Goal: Information Seeking & Learning: Learn about a topic

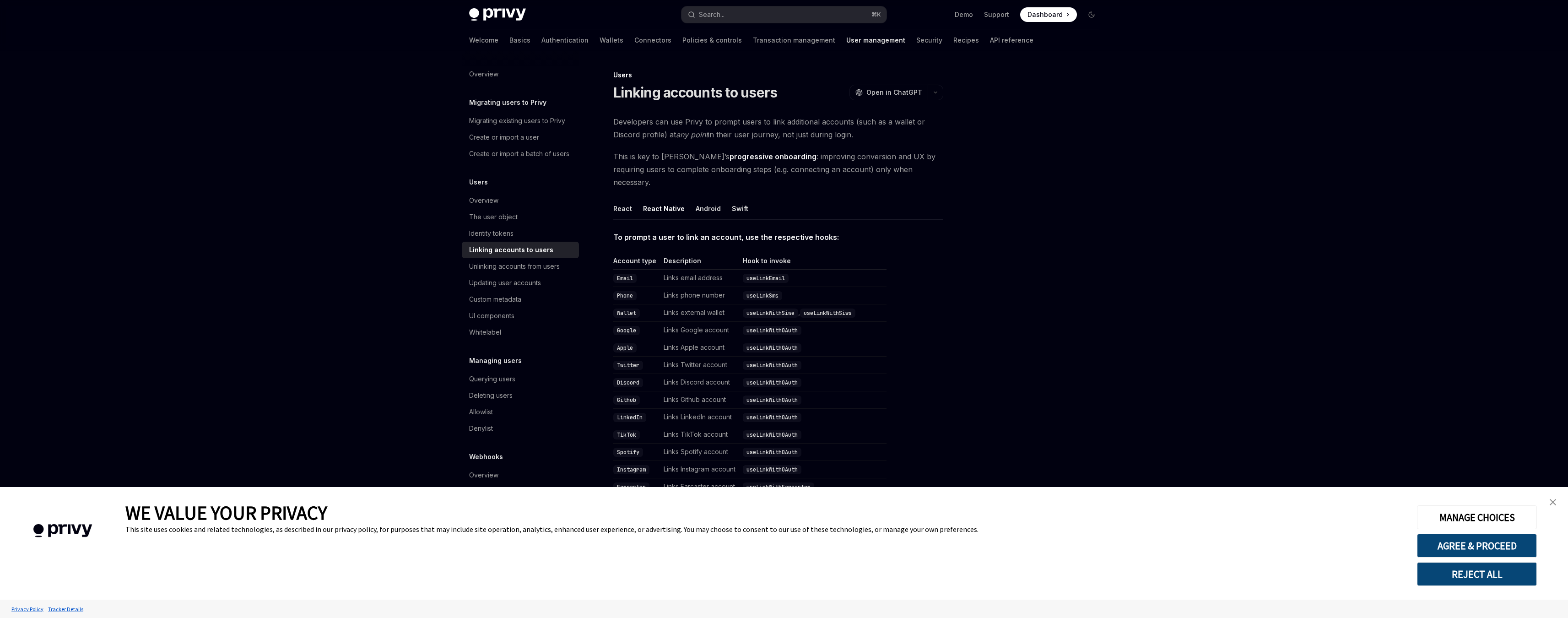
scroll to position [127, 0]
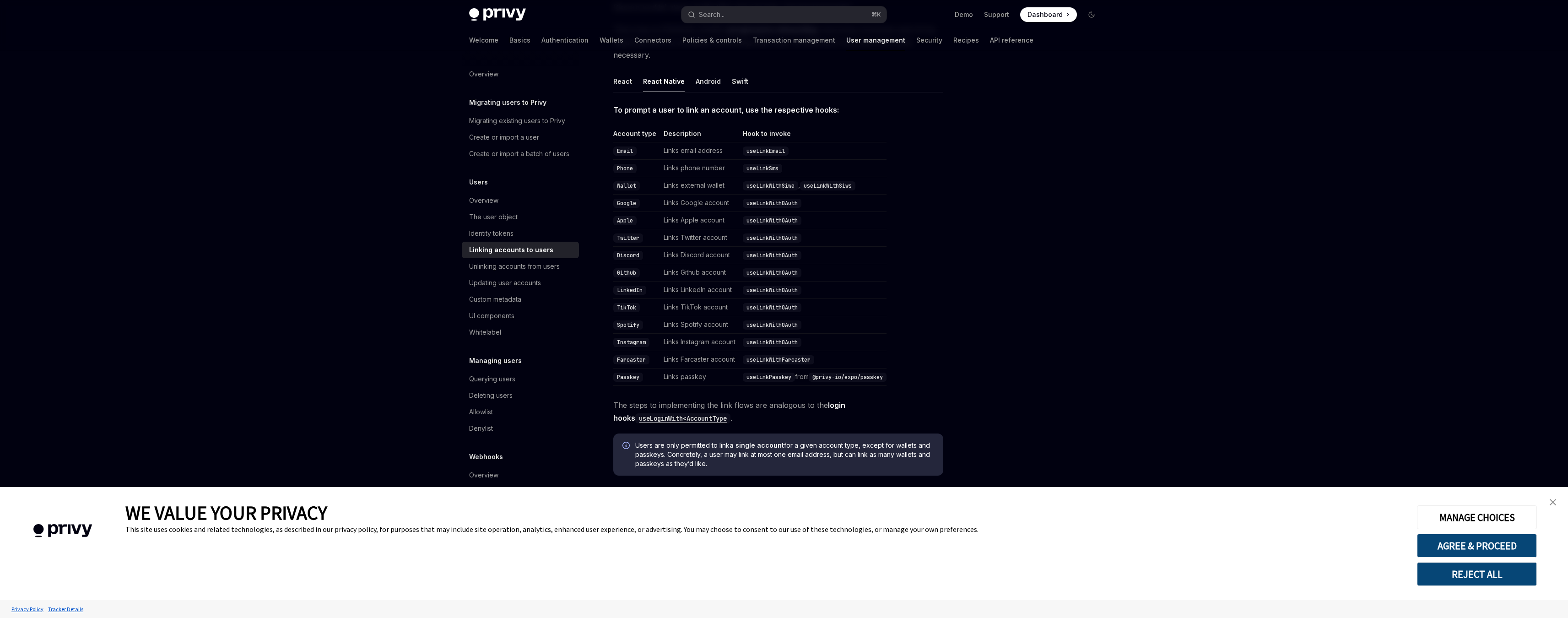
drag, startPoint x: 816, startPoint y: 363, endPoint x: 900, endPoint y: 367, distance: 84.1
click at [900, 367] on table "Account type Description Hook to invoke Email Links email address useLinkEmail …" at bounding box center [778, 257] width 330 height 257
click at [631, 369] on td "Passkey" at bounding box center [636, 377] width 46 height 17
click at [700, 70] on button "Android" at bounding box center [708, 81] width 25 height 21
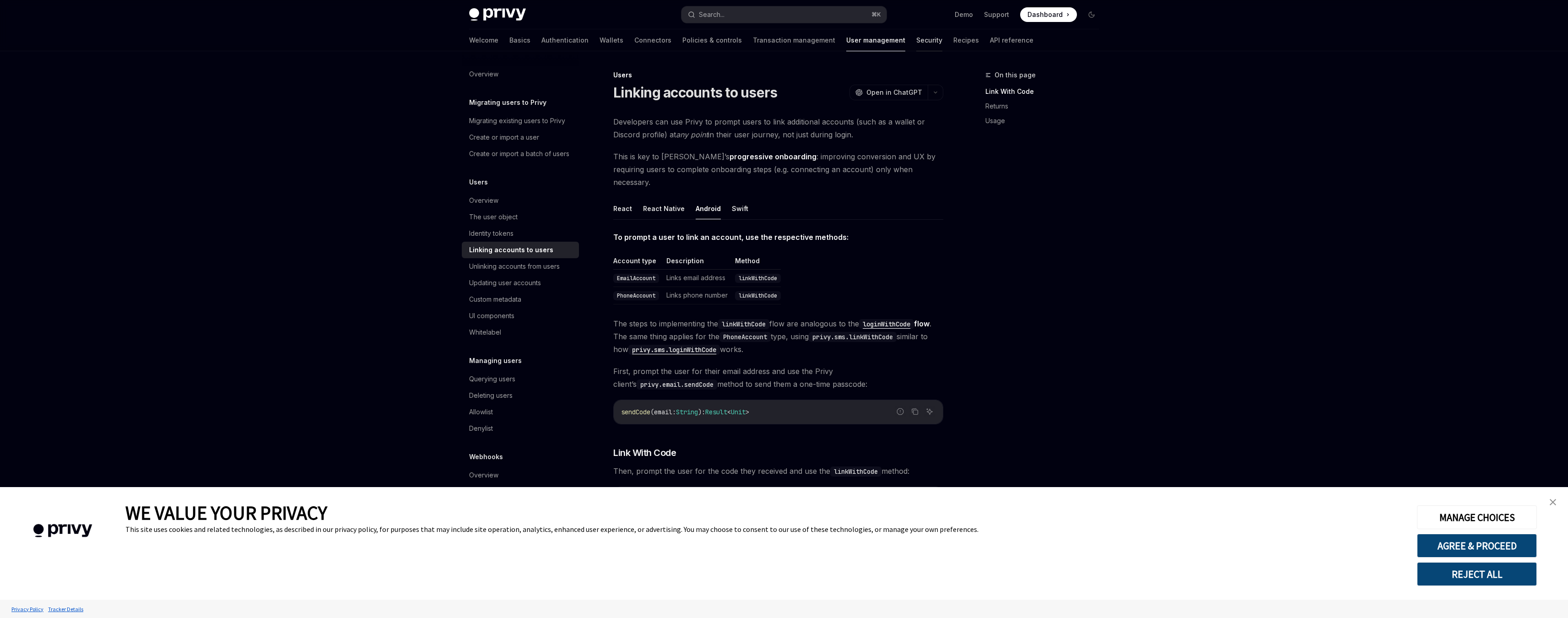
click at [916, 40] on link "Security" at bounding box center [929, 40] width 26 height 22
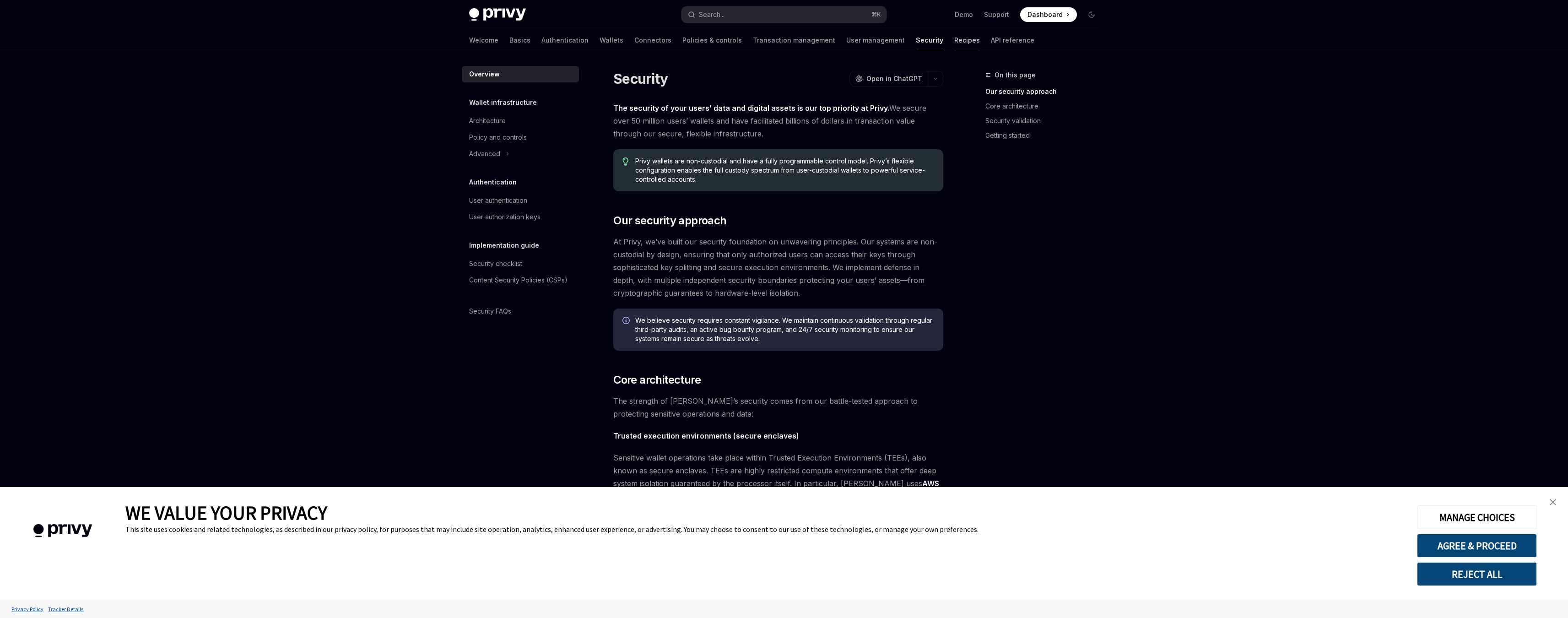
click at [954, 42] on link "Recipes" at bounding box center [967, 40] width 26 height 22
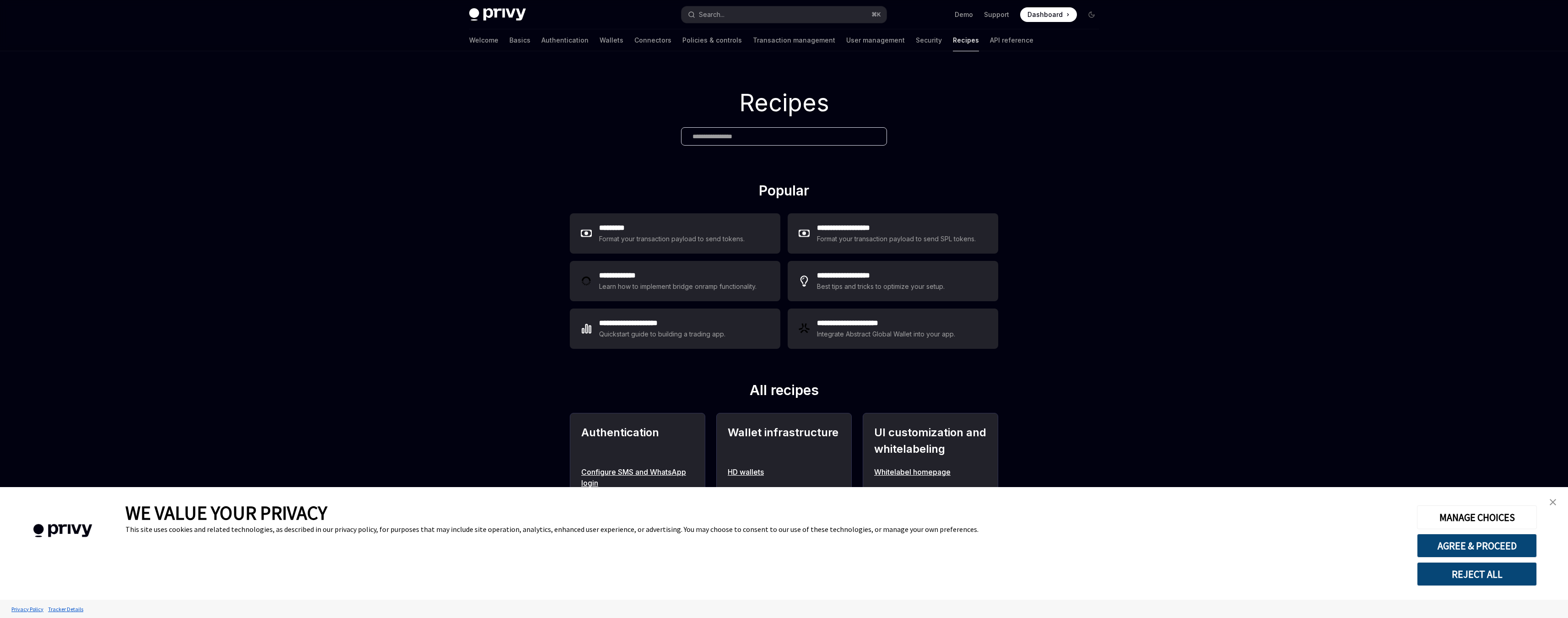
click at [928, 42] on div "Welcome Basics Authentication Wallets Connectors Policies & controls Transactio…" at bounding box center [751, 40] width 564 height 22
click at [990, 42] on link "API reference" at bounding box center [1011, 40] width 43 height 22
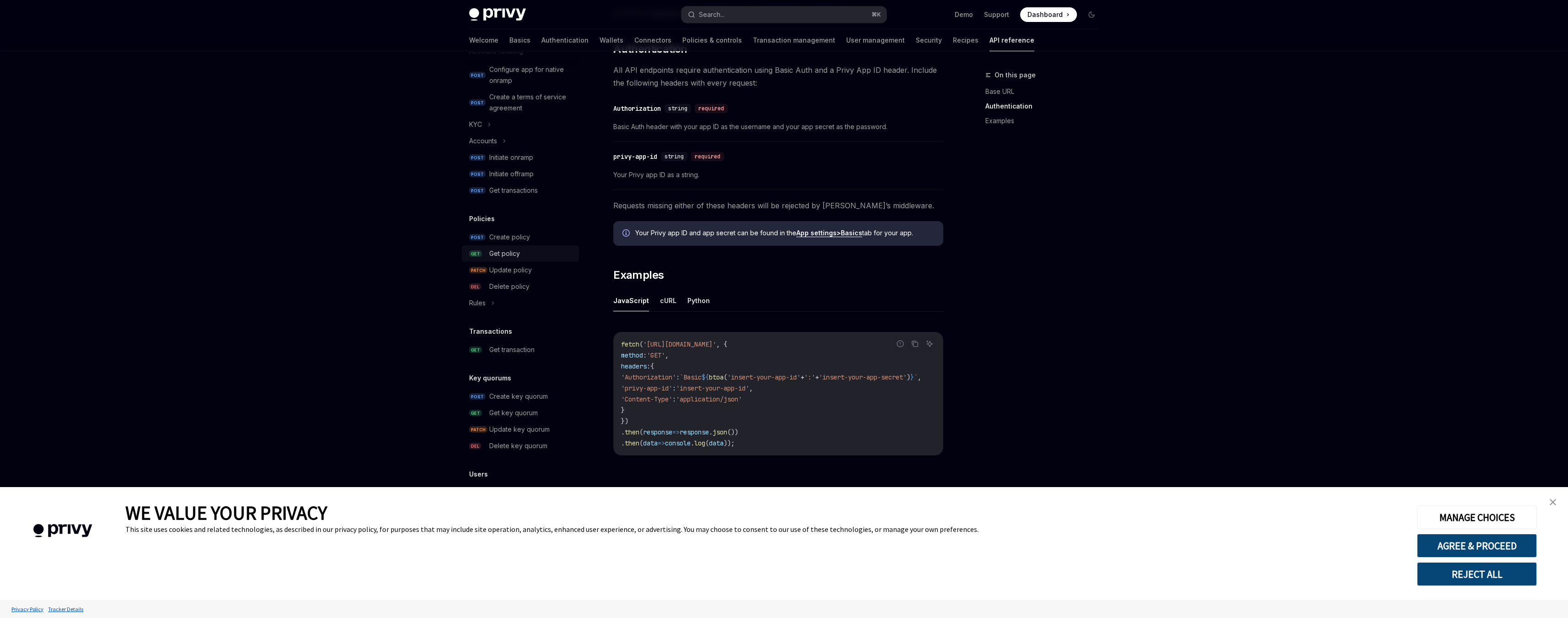
scroll to position [339, 0]
click at [846, 39] on link "User management" at bounding box center [876, 40] width 59 height 22
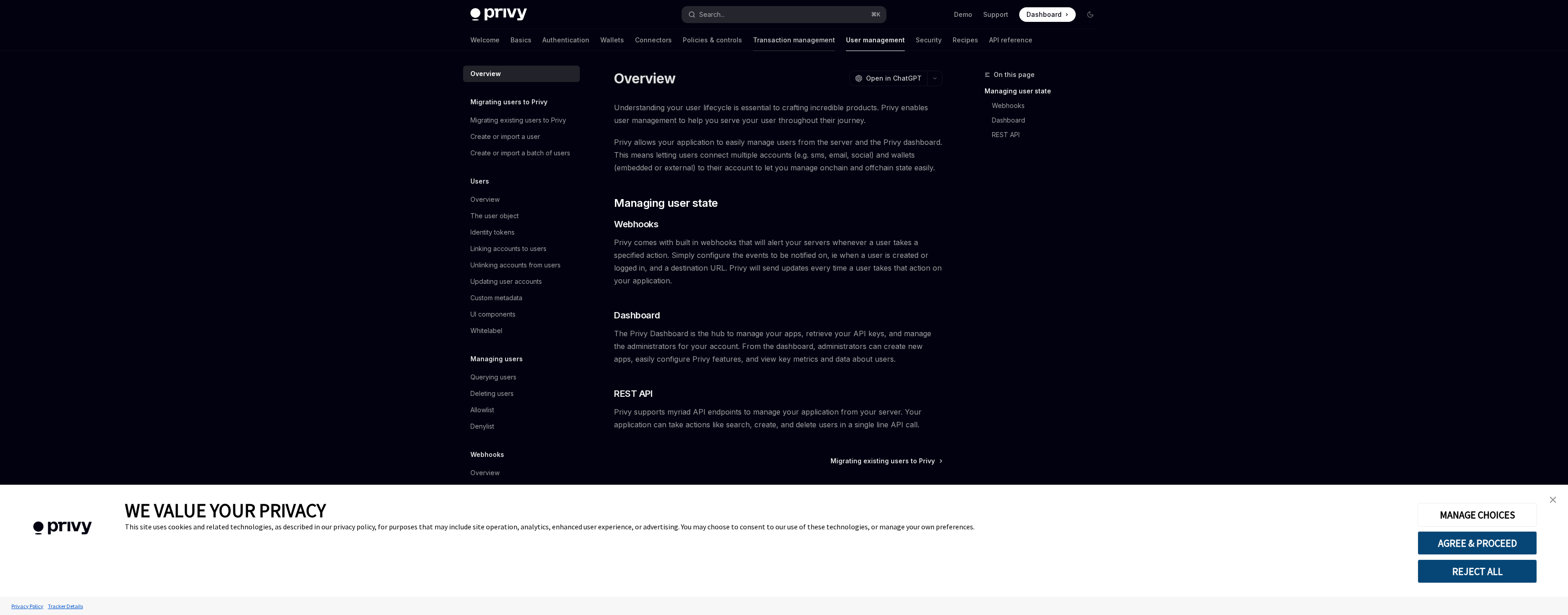
click at [753, 38] on link "Transaction management" at bounding box center [794, 40] width 82 height 22
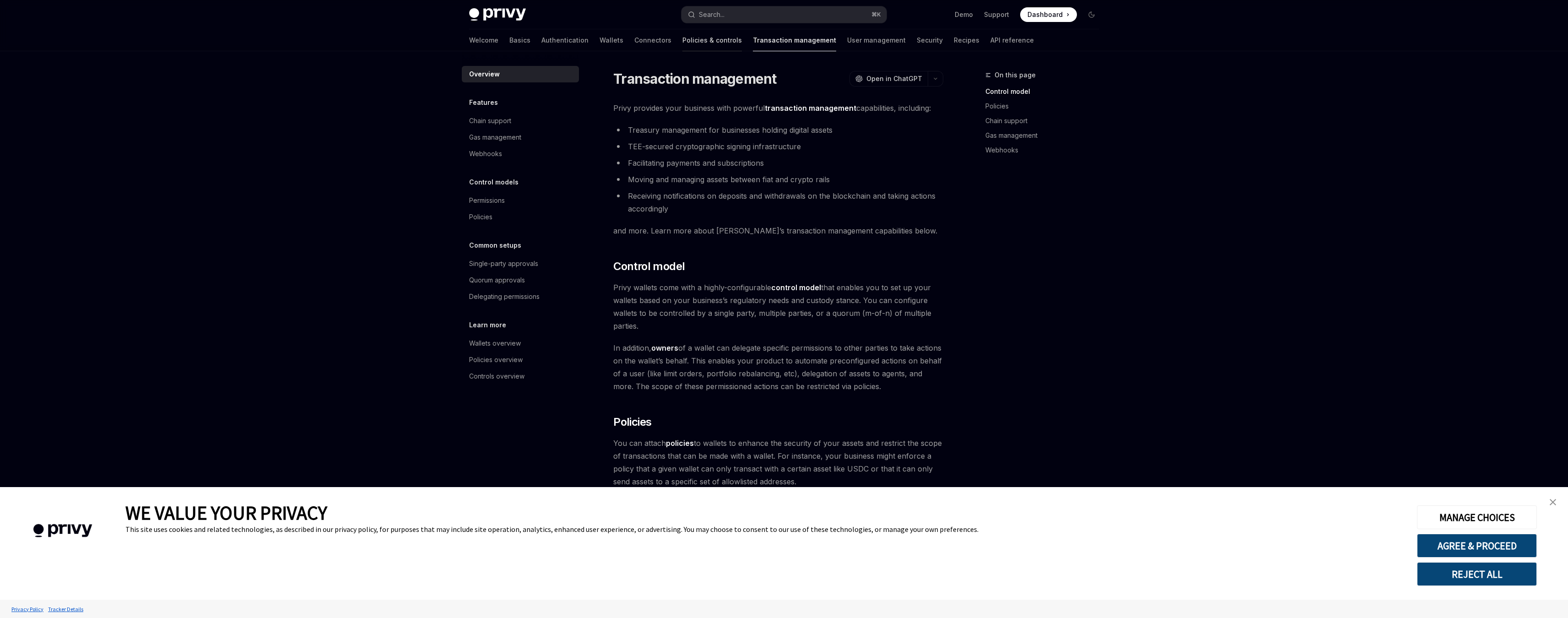
click at [683, 39] on link "Policies & controls" at bounding box center [712, 40] width 59 height 22
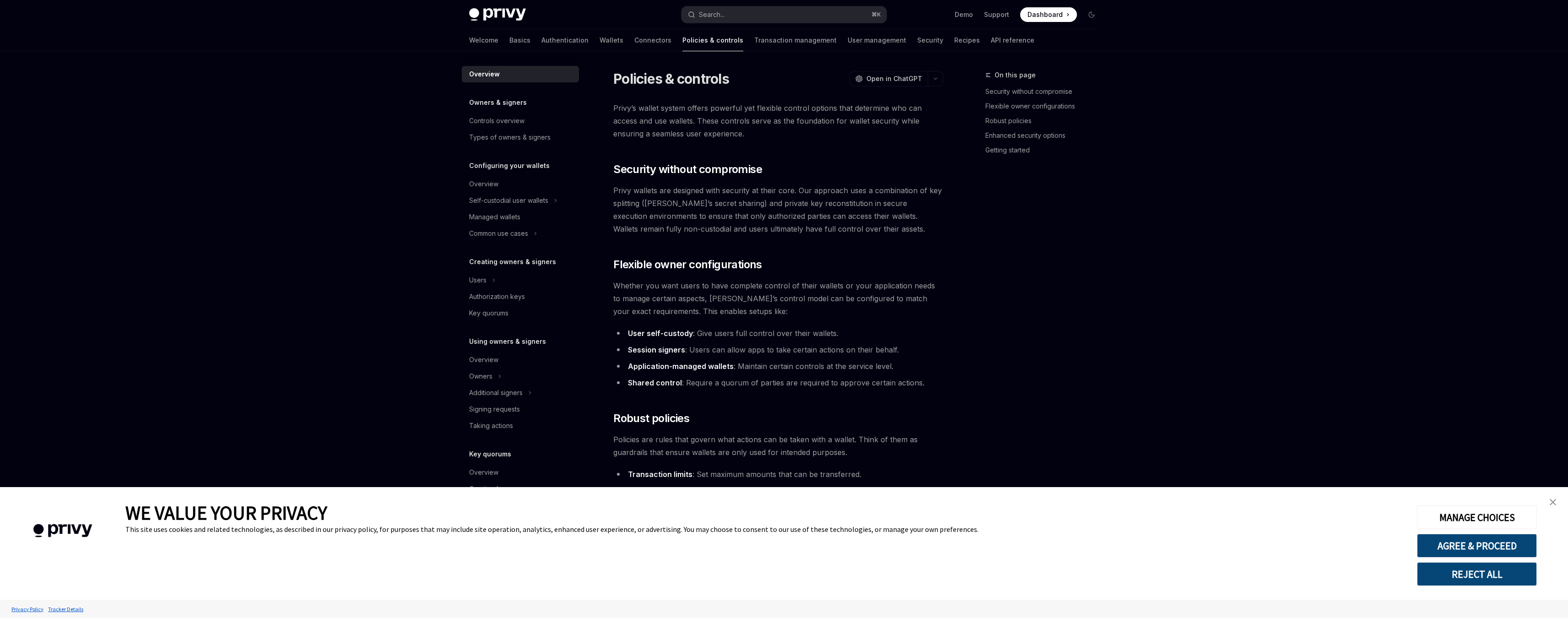
type textarea "*"
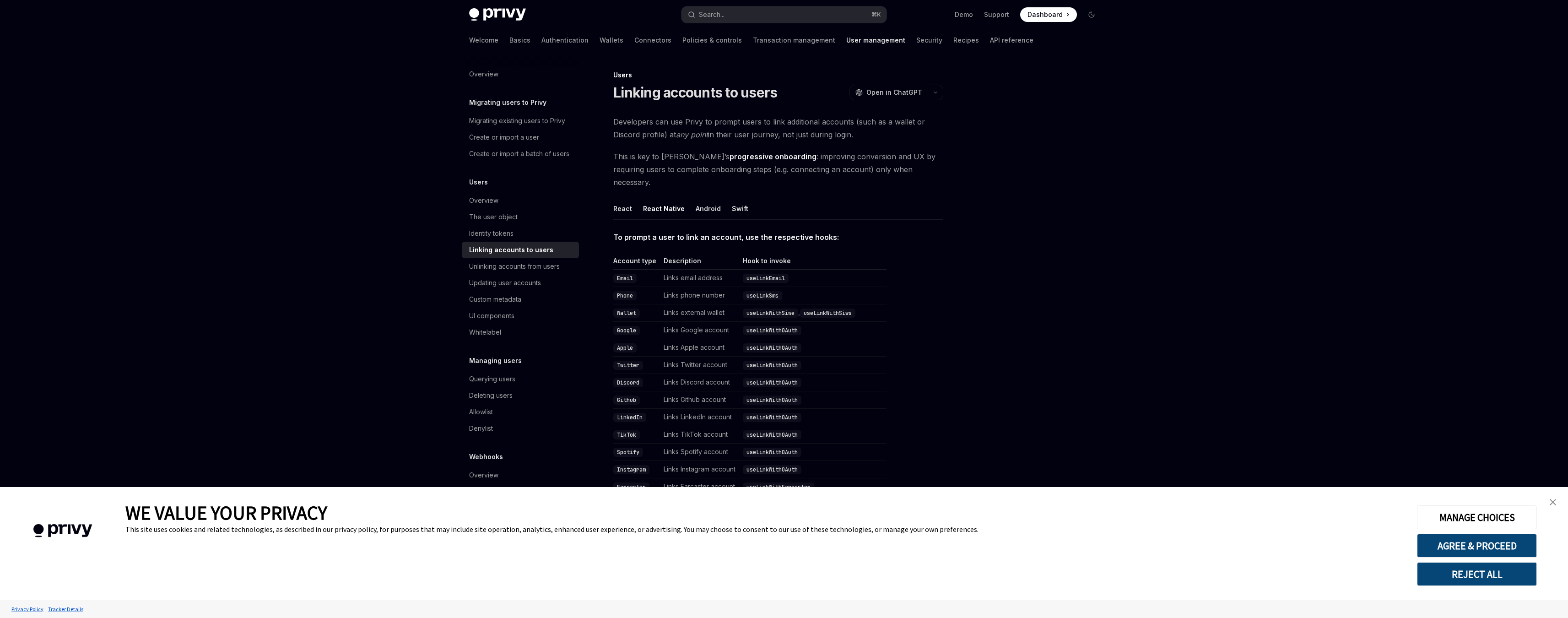
scroll to position [127, 0]
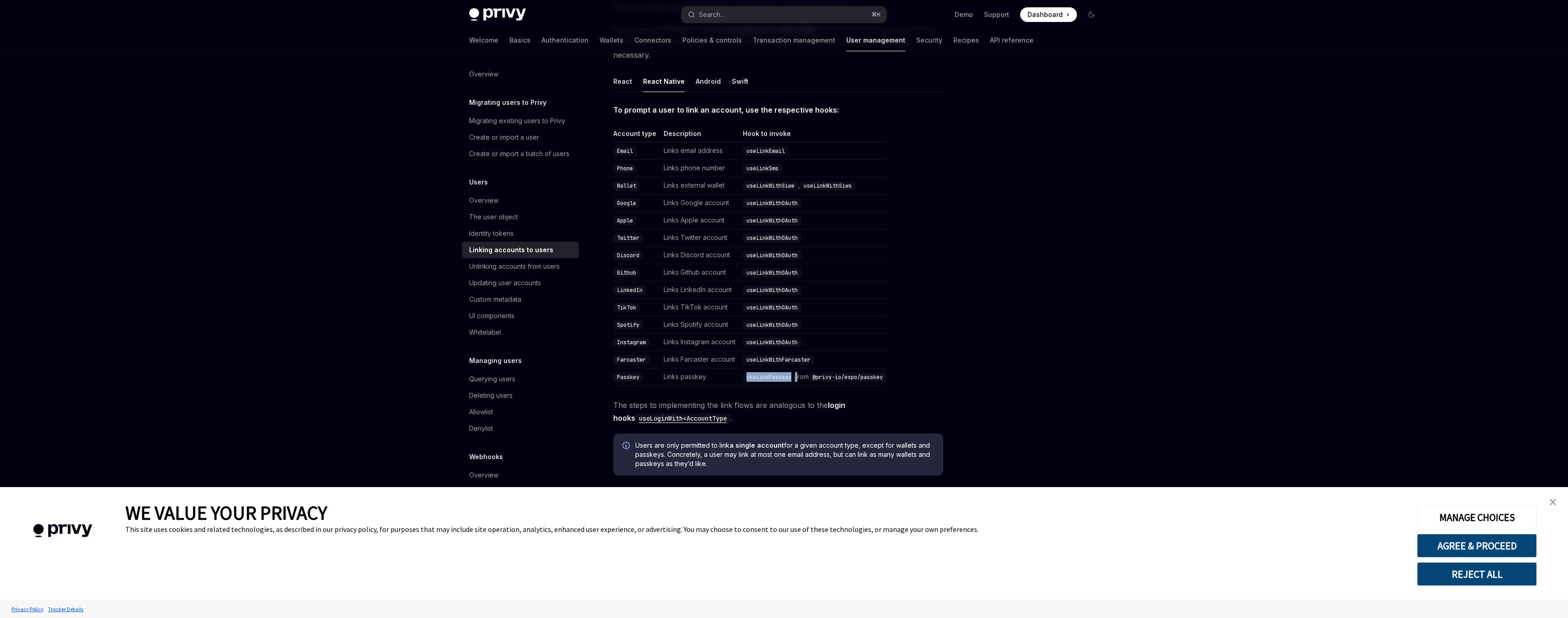
drag, startPoint x: 799, startPoint y: 362, endPoint x: 748, endPoint y: 363, distance: 51.0
click at [748, 369] on td "useLinkPasskey from @privy-io/expo/passkey" at bounding box center [812, 377] width 147 height 17
copy td "useLinkPasskey"
